Goal: Find specific page/section: Find specific page/section

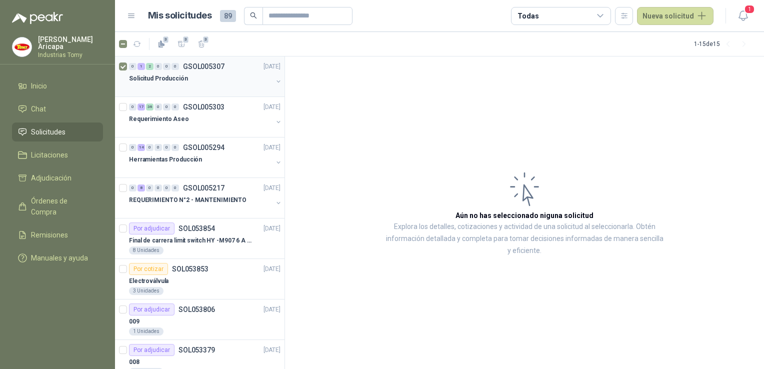
click at [186, 79] on div "Solicitud Producción" at bounding box center [200, 78] width 143 height 12
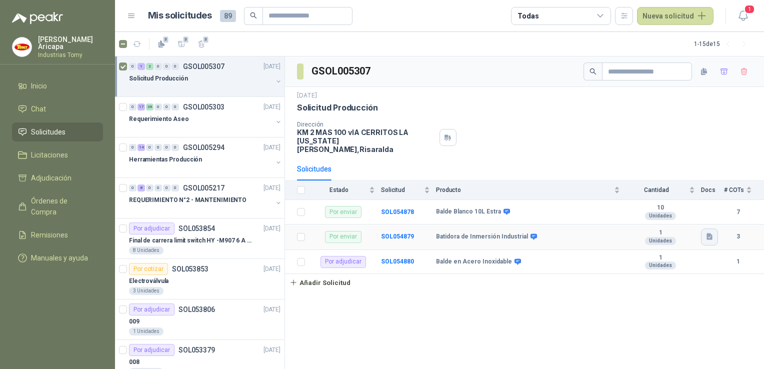
click at [710, 232] on icon "button" at bounding box center [709, 236] width 8 height 8
click at [687, 205] on button "Batidora .png" at bounding box center [685, 205] width 52 height 10
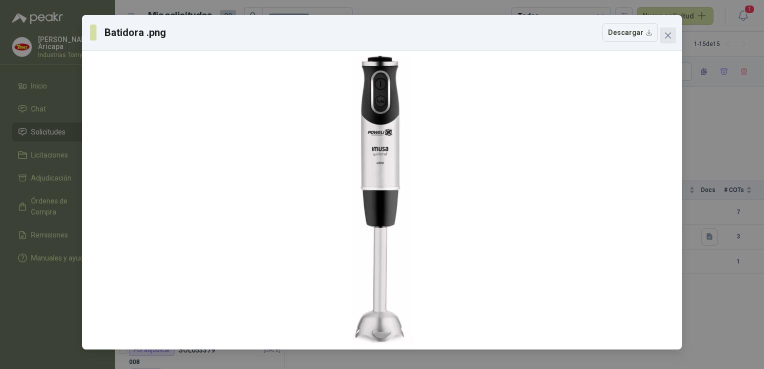
click at [665, 34] on icon "close" at bounding box center [668, 35] width 8 height 8
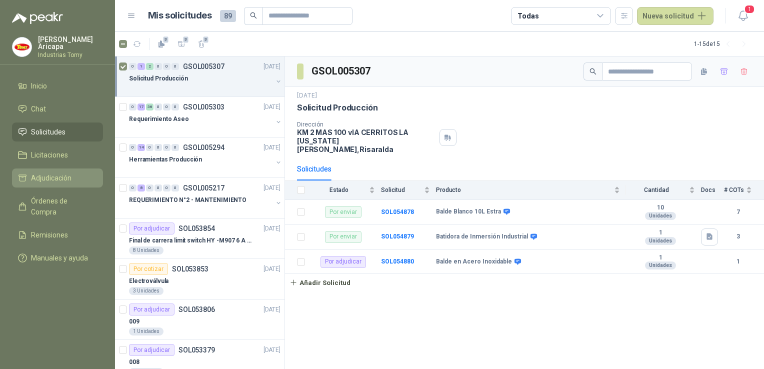
click at [47, 180] on span "Adjudicación" at bounding box center [51, 177] width 40 height 11
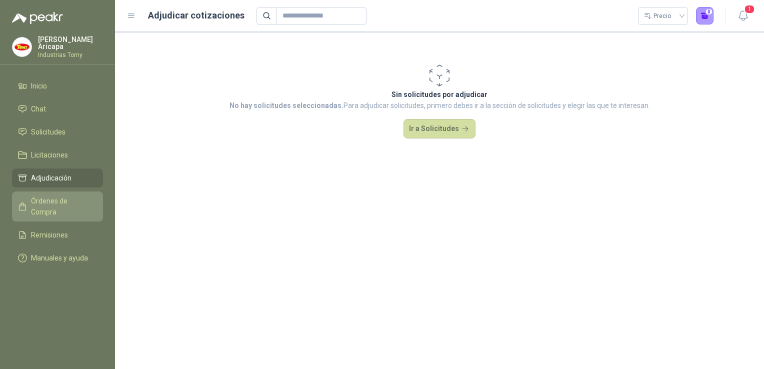
click at [43, 201] on span "Órdenes de Compra" at bounding box center [62, 206] width 62 height 22
